Goal: Transaction & Acquisition: Purchase product/service

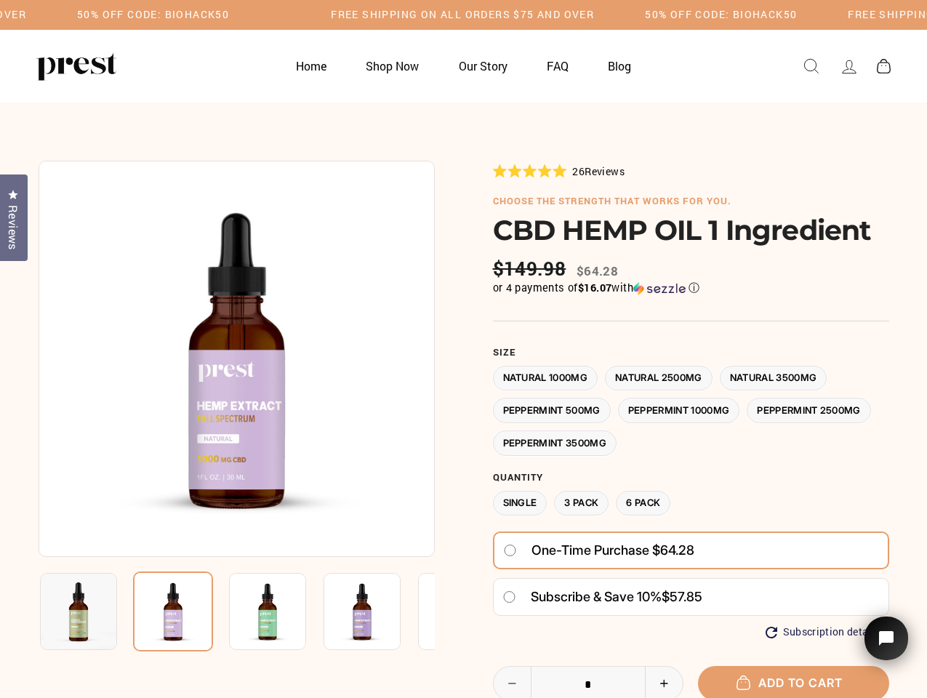
click at [463, 349] on div at bounding box center [464, 530] width 851 height 738
click at [236, 359] on img at bounding box center [237, 359] width 396 height 396
click at [236, 612] on img at bounding box center [267, 611] width 77 height 77
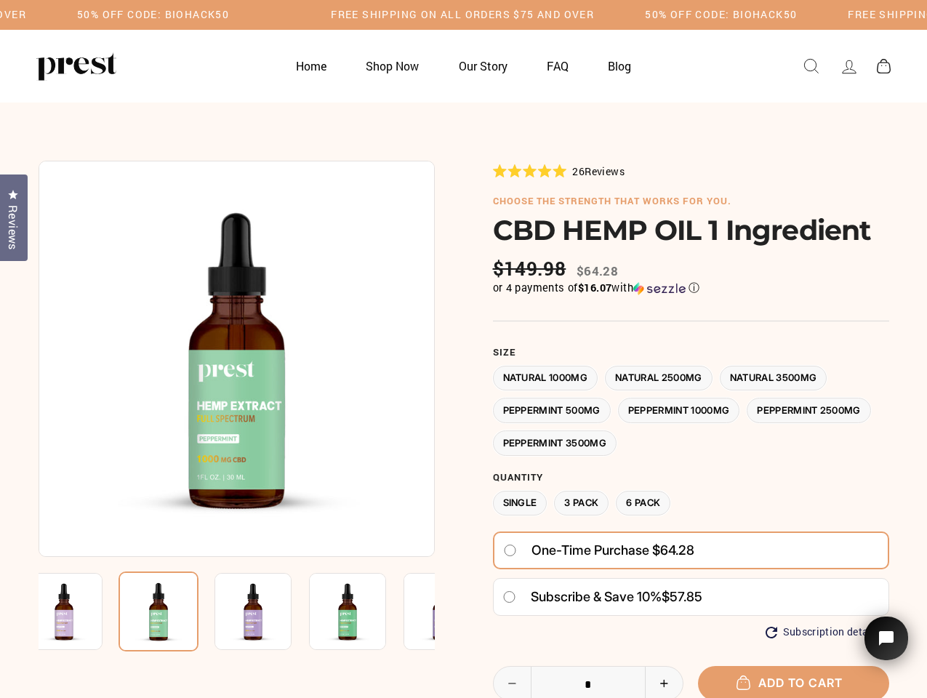
click at [79, 612] on img at bounding box center [63, 611] width 77 height 77
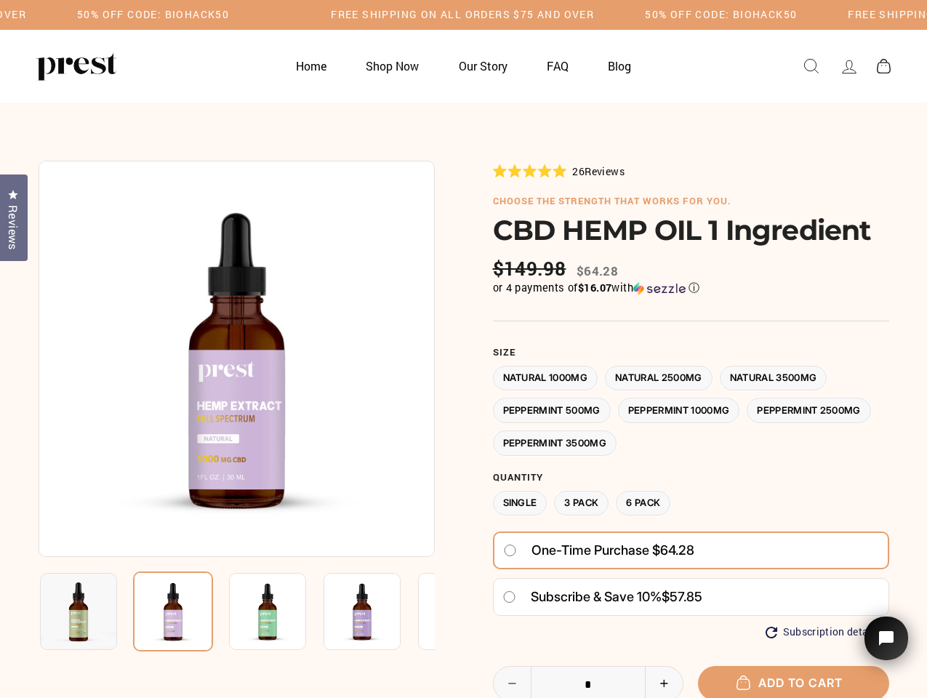
click at [173, 612] on img at bounding box center [173, 612] width 80 height 80
click at [268, 612] on img at bounding box center [267, 611] width 77 height 77
